Goal: Complete application form

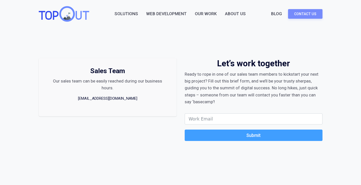
scroll to position [17, 0]
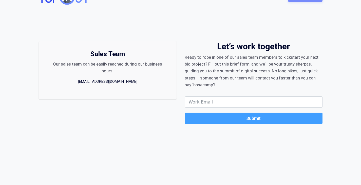
type input "[EMAIL_ADDRESS][DOMAIN_NAME]"
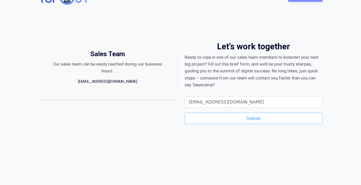
click at [248, 118] on button "Submit" at bounding box center [254, 118] width 138 height 11
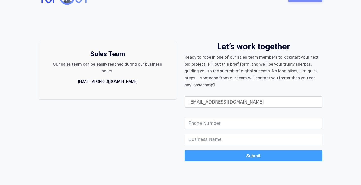
click at [211, 125] on input "Phone" at bounding box center [254, 123] width 138 height 11
type input "447983132202"
click at [215, 142] on input "Company" at bounding box center [254, 139] width 138 height 11
type input "Silverlight Research"
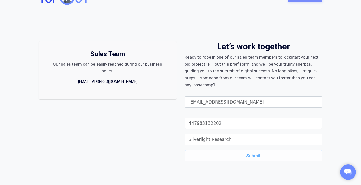
click at [249, 155] on button "Submit" at bounding box center [254, 155] width 138 height 11
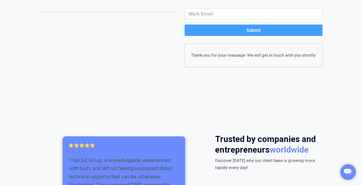
scroll to position [115, 0]
